Goal: Answer question/provide support: Answer question/provide support

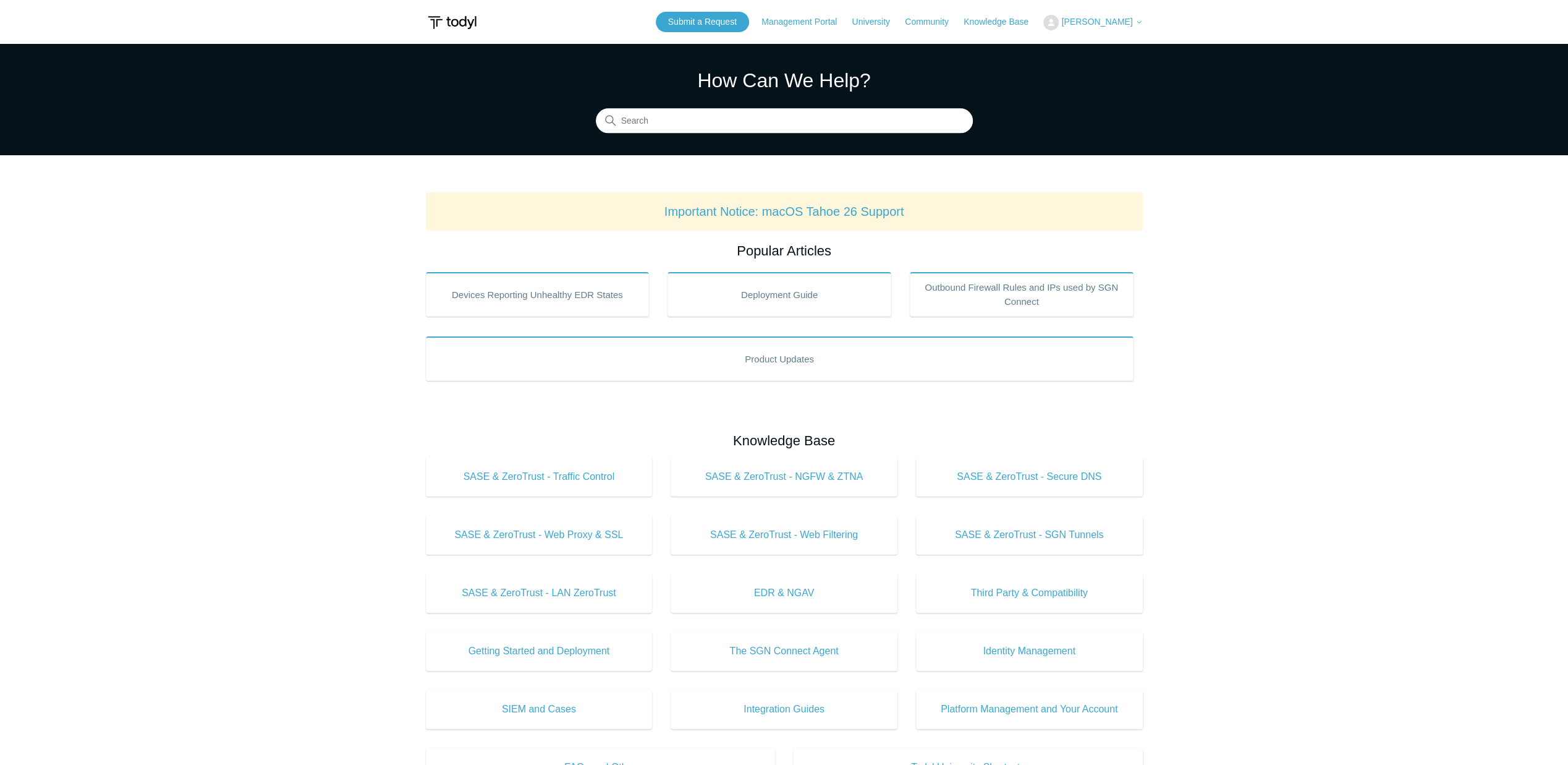
click at [1096, 23] on span "[PERSON_NAME]" at bounding box center [1096, 22] width 71 height 10
click at [1095, 48] on link "My Support Requests" at bounding box center [1105, 48] width 120 height 22
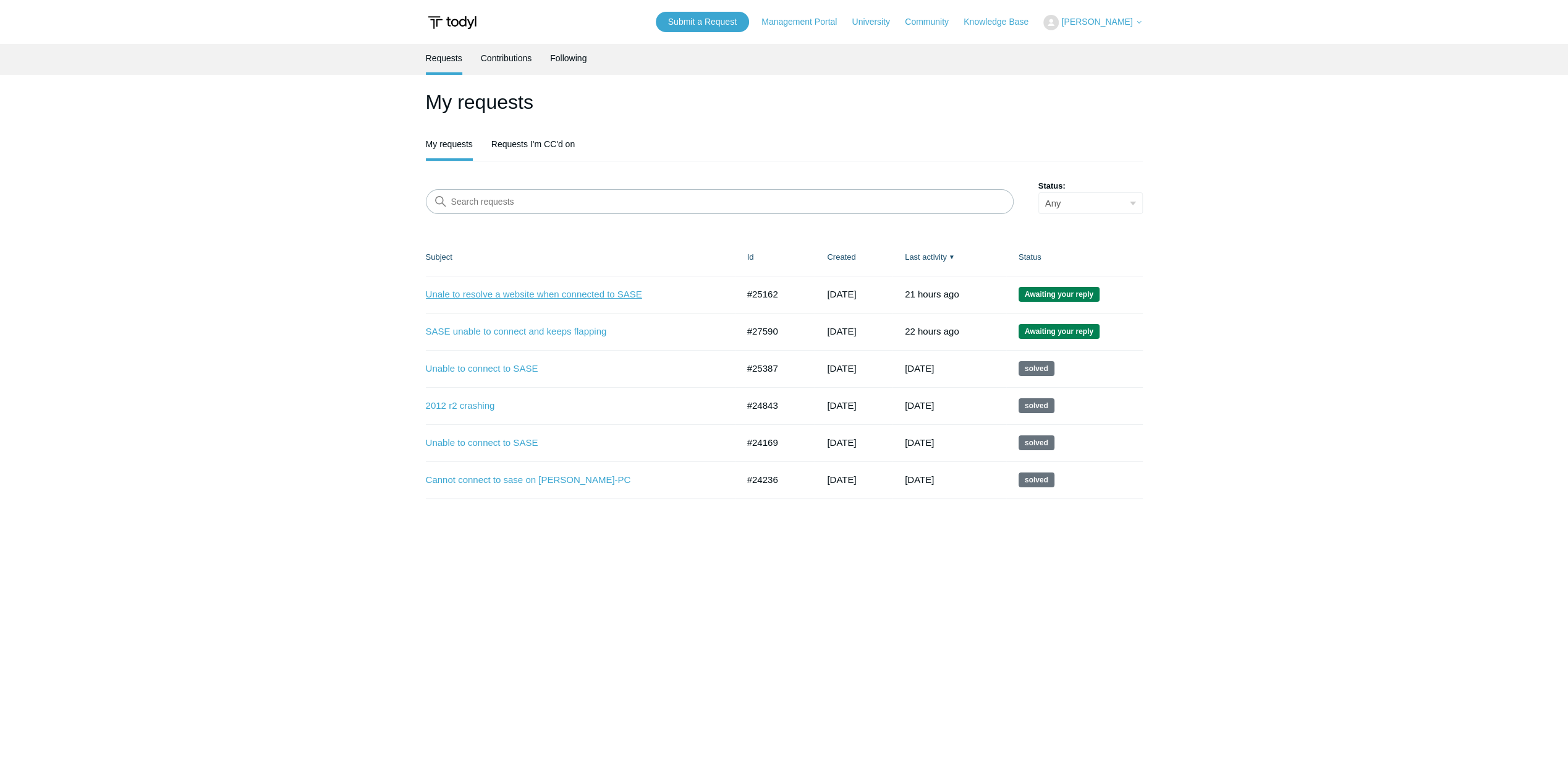
click at [567, 295] on link "Unale to resolve a website when connected to SASE" at bounding box center [573, 295] width 294 height 14
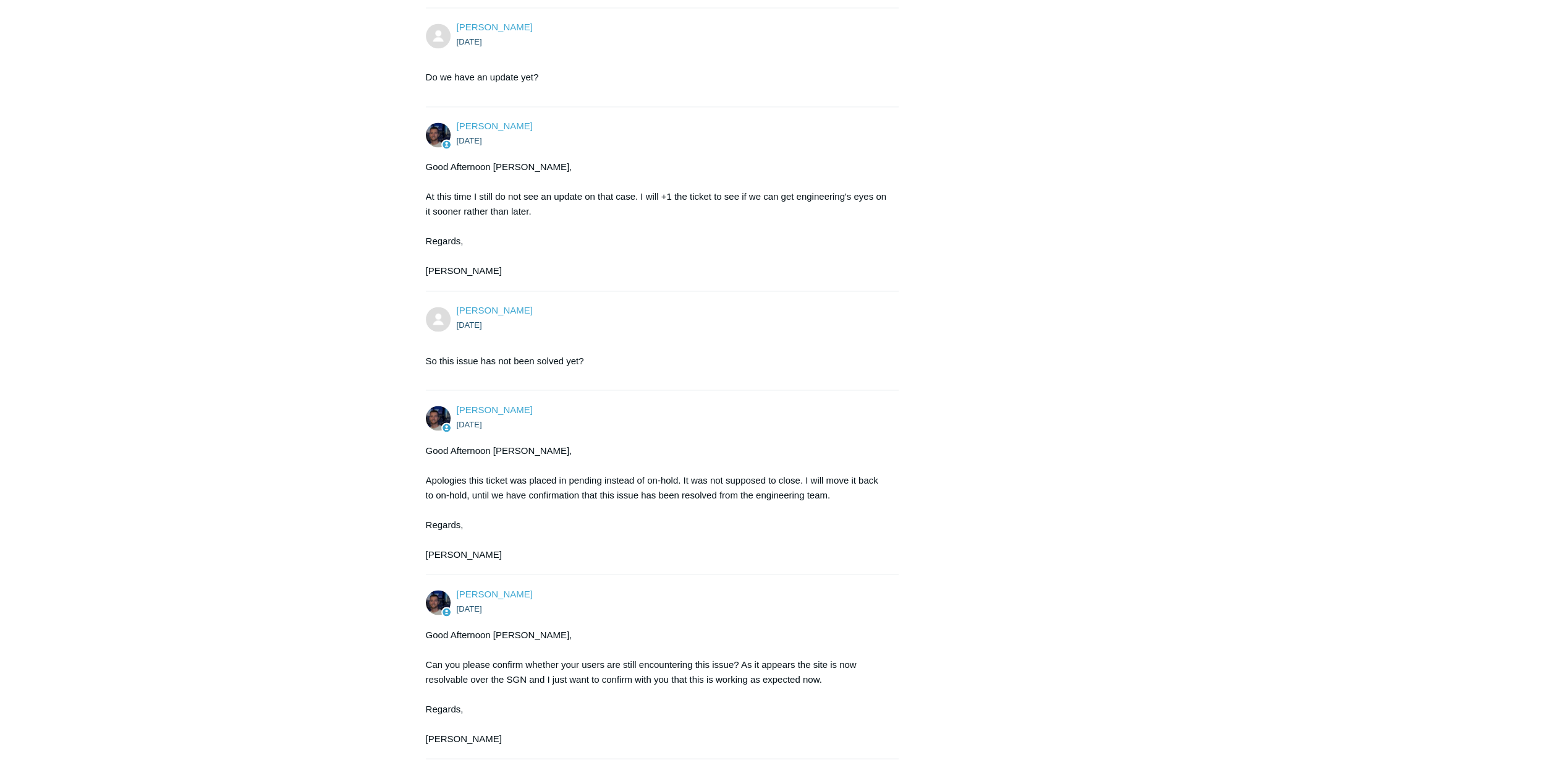
scroll to position [2178, 0]
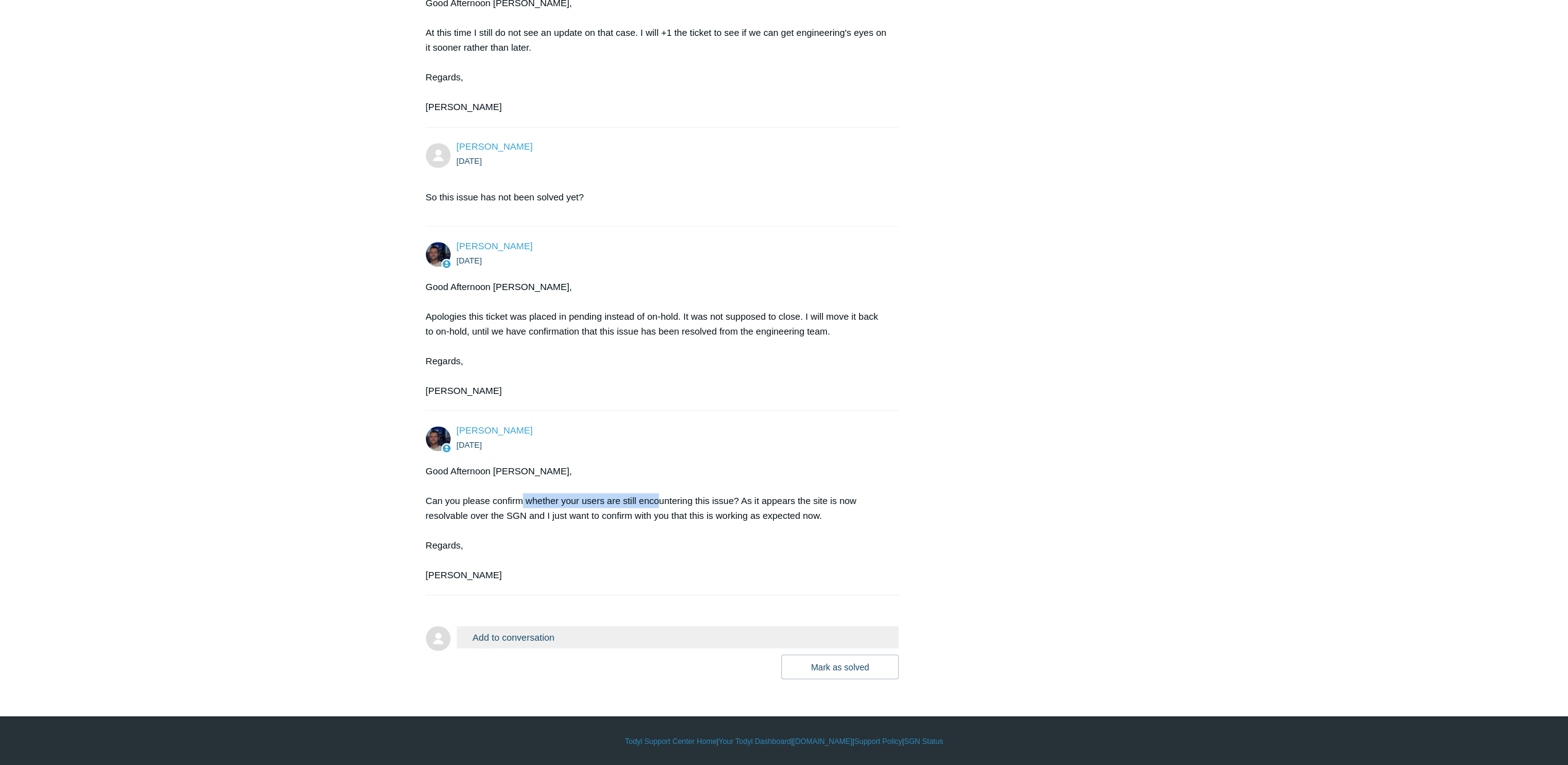
drag, startPoint x: 519, startPoint y: 500, endPoint x: 661, endPoint y: 507, distance: 142.2
click at [661, 507] on div "Good Afternoon Jacob, Can you please confirm whether your users are still encou…" at bounding box center [656, 522] width 461 height 118
click at [628, 521] on div "Good Afternoon Jacob, Can you please confirm whether your users are still encou…" at bounding box center [656, 522] width 461 height 118
click at [453, 533] on div "Good Afternoon Jacob, Can you please confirm whether your users are still encou…" at bounding box center [656, 522] width 461 height 118
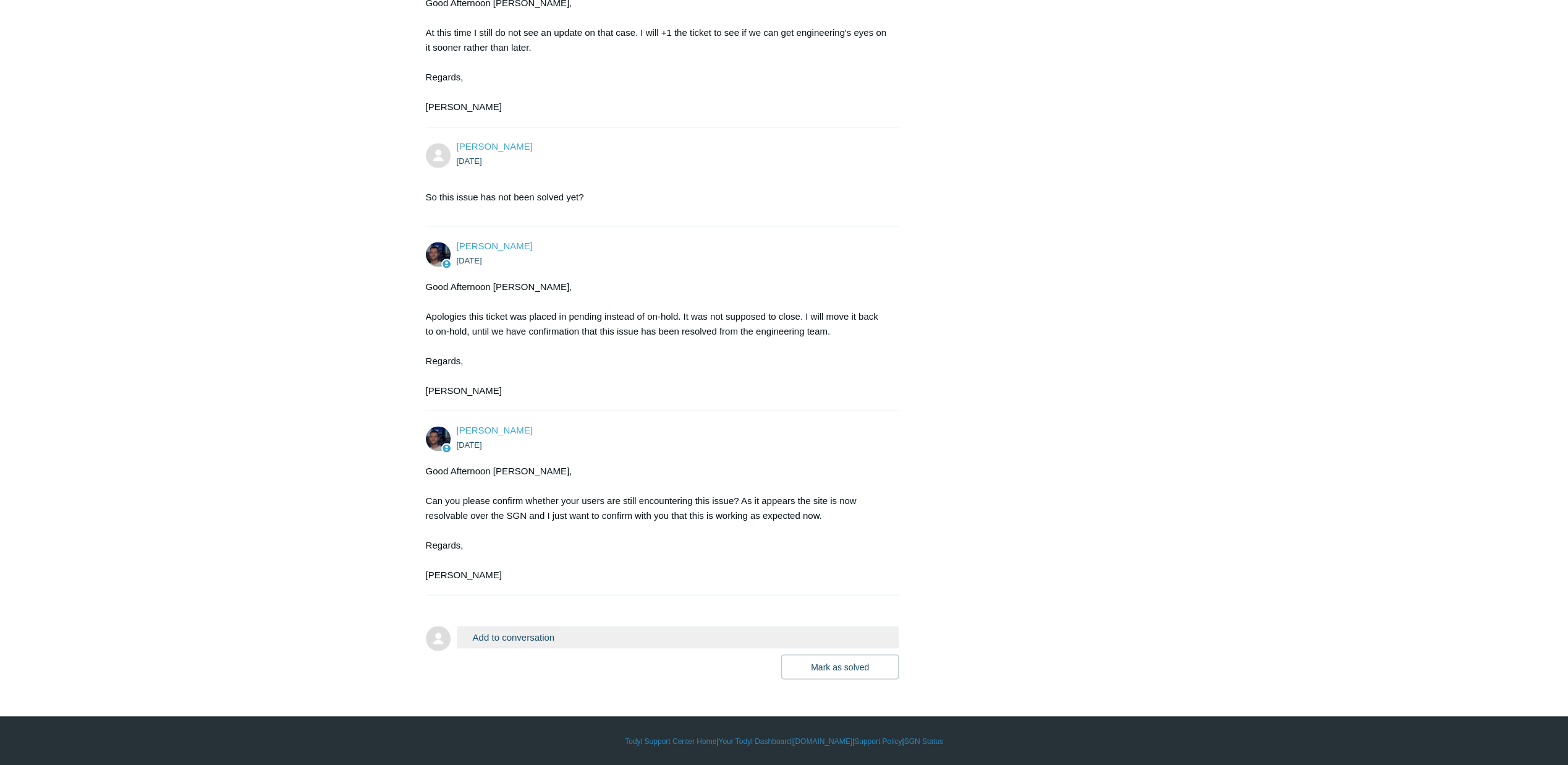
click at [524, 645] on button "Add to conversation" at bounding box center [679, 637] width 443 height 22
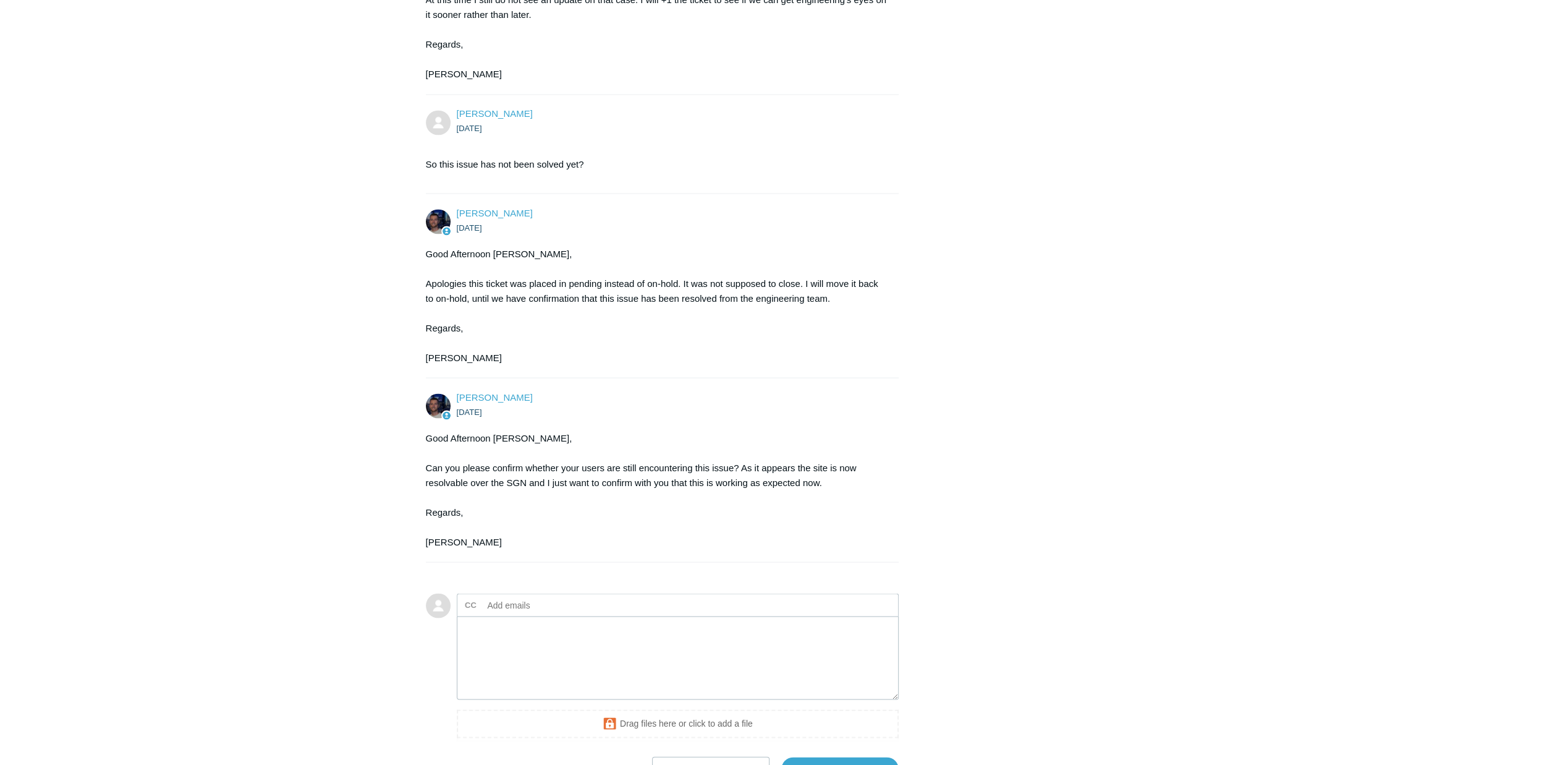
scroll to position [2190, 0]
click at [648, 674] on textarea "Add your reply" at bounding box center [679, 654] width 443 height 83
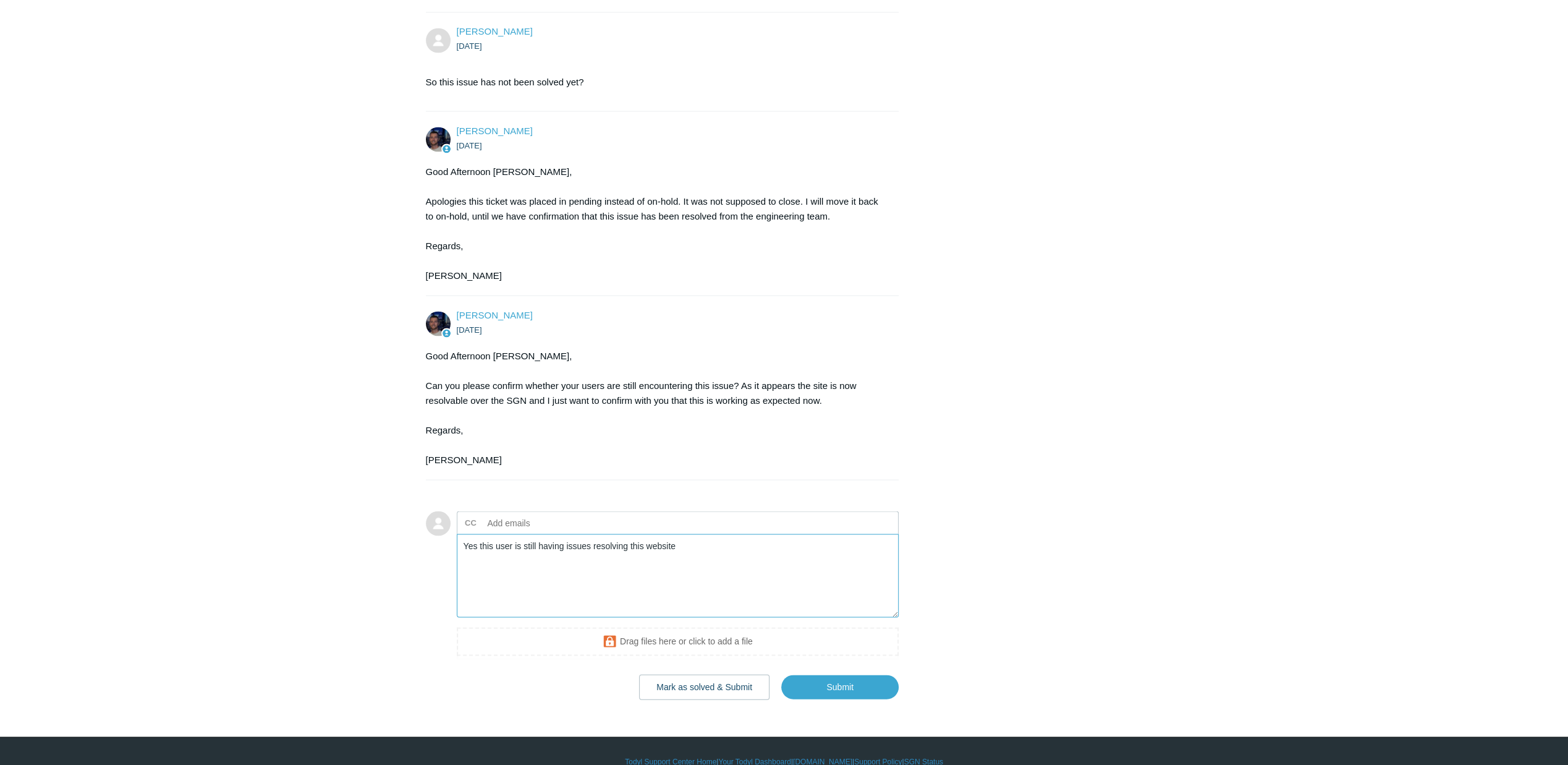
scroll to position [2314, 0]
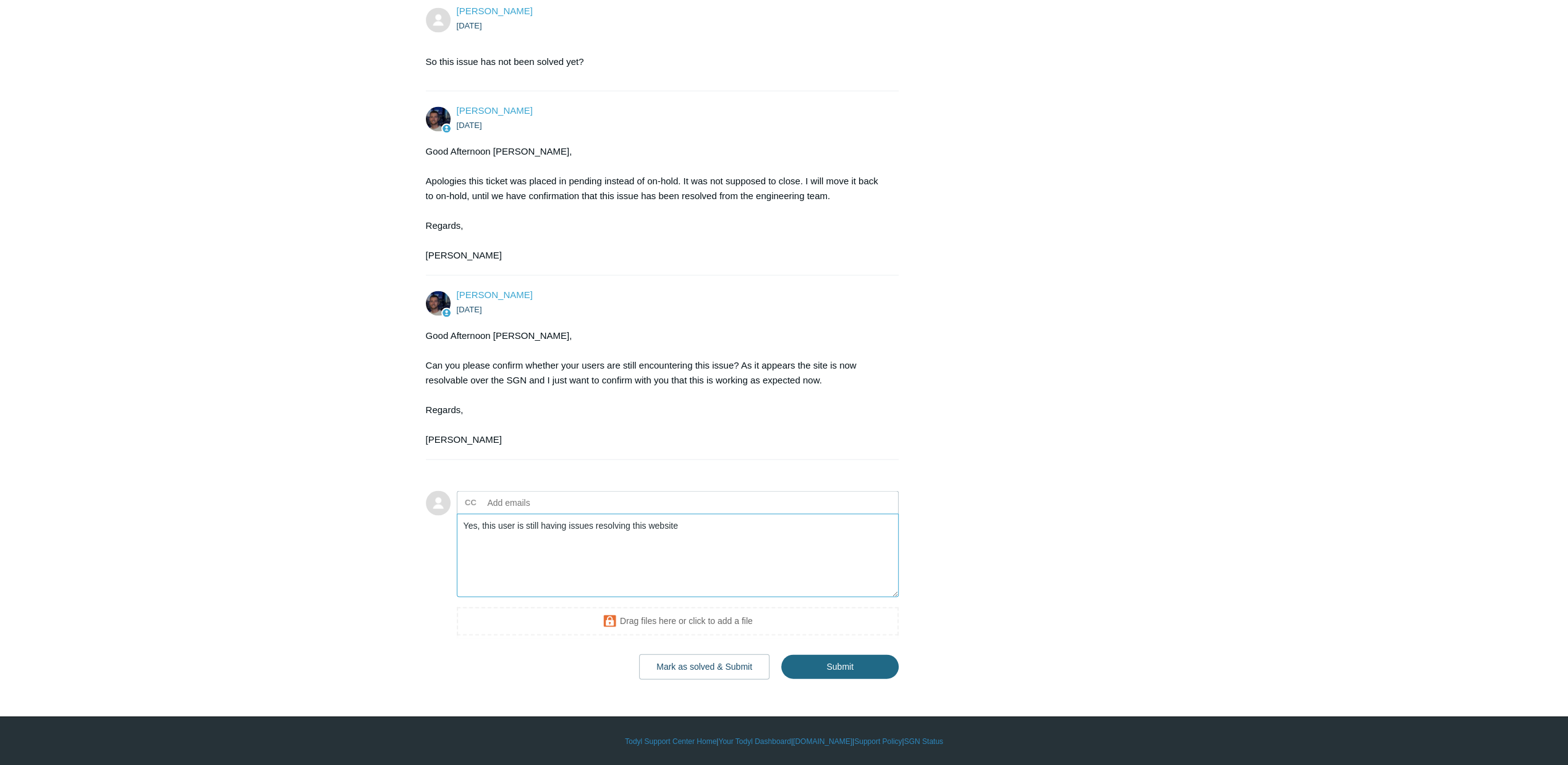
type textarea "Yes, this user is still having issues resolving this website"
click at [857, 676] on input "Submit" at bounding box center [840, 666] width 117 height 25
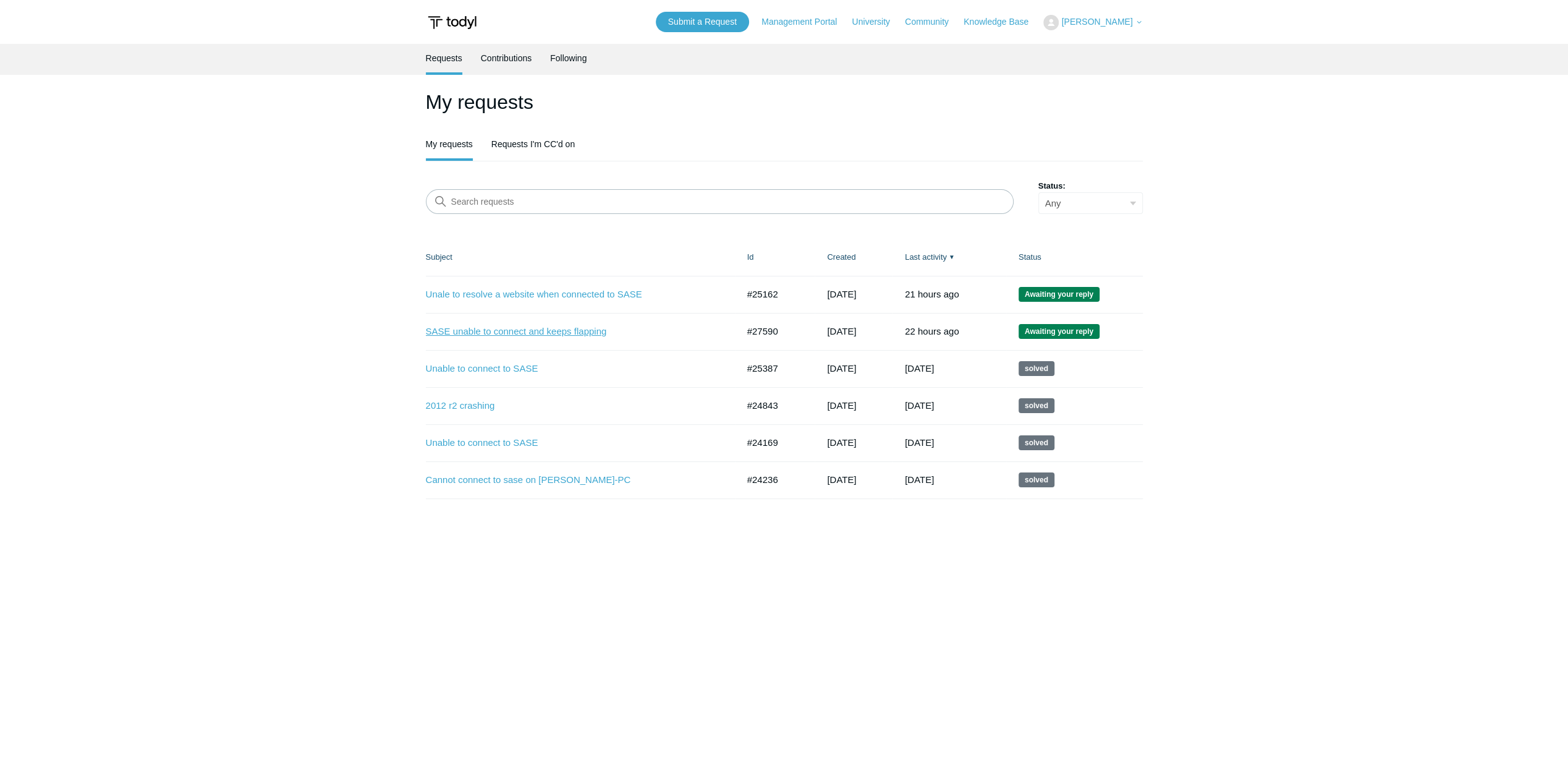
click at [489, 327] on link "SASE unable to connect and keeps flapping" at bounding box center [573, 332] width 294 height 14
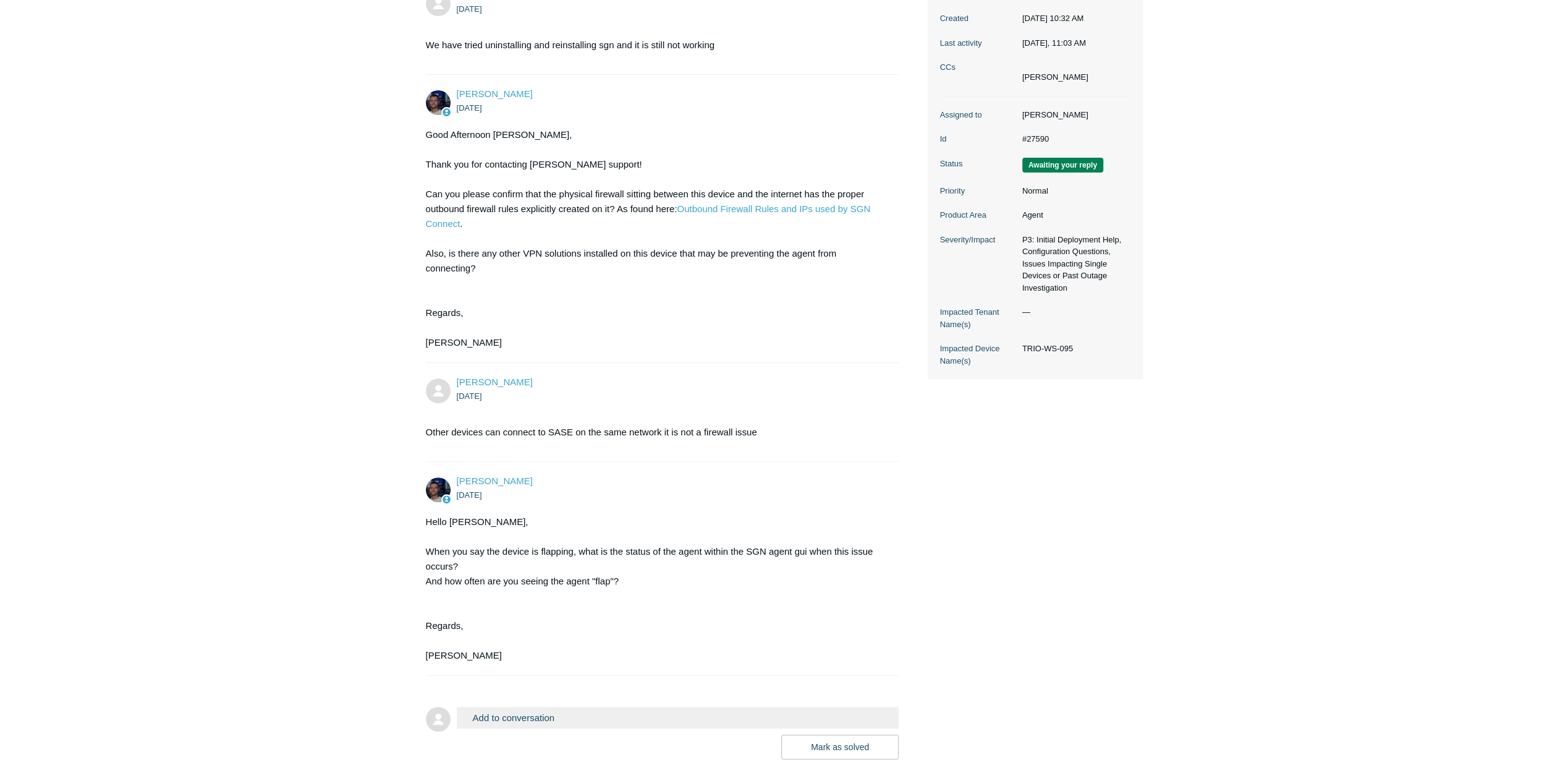
scroll to position [281, 0]
